Goal: Task Accomplishment & Management: Manage account settings

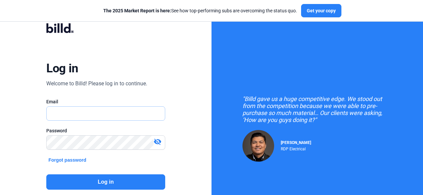
type input "[EMAIL_ADDRESS][DOMAIN_NAME]"
click at [94, 184] on button "Log in" at bounding box center [105, 181] width 119 height 15
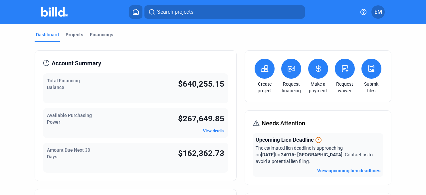
click at [289, 68] on icon at bounding box center [291, 69] width 8 height 8
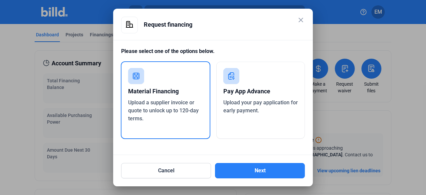
click at [302, 16] on mat-icon "close" at bounding box center [301, 20] width 8 height 8
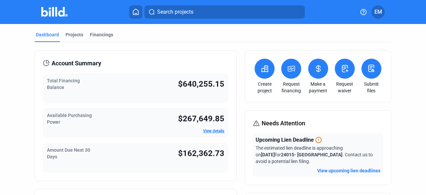
click at [319, 71] on icon at bounding box center [318, 69] width 8 height 8
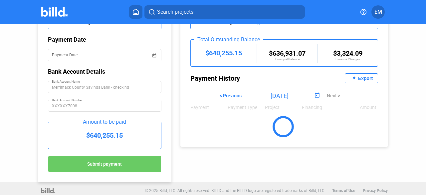
scroll to position [64, 0]
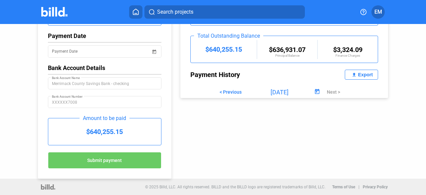
click at [358, 76] on div "Export" at bounding box center [365, 74] width 15 height 5
click at [229, 91] on span "< Previous" at bounding box center [231, 91] width 22 height 5
type input "[DATE]"
click at [360, 74] on div "Export" at bounding box center [365, 74] width 15 height 5
